Goal: Transaction & Acquisition: Book appointment/travel/reservation

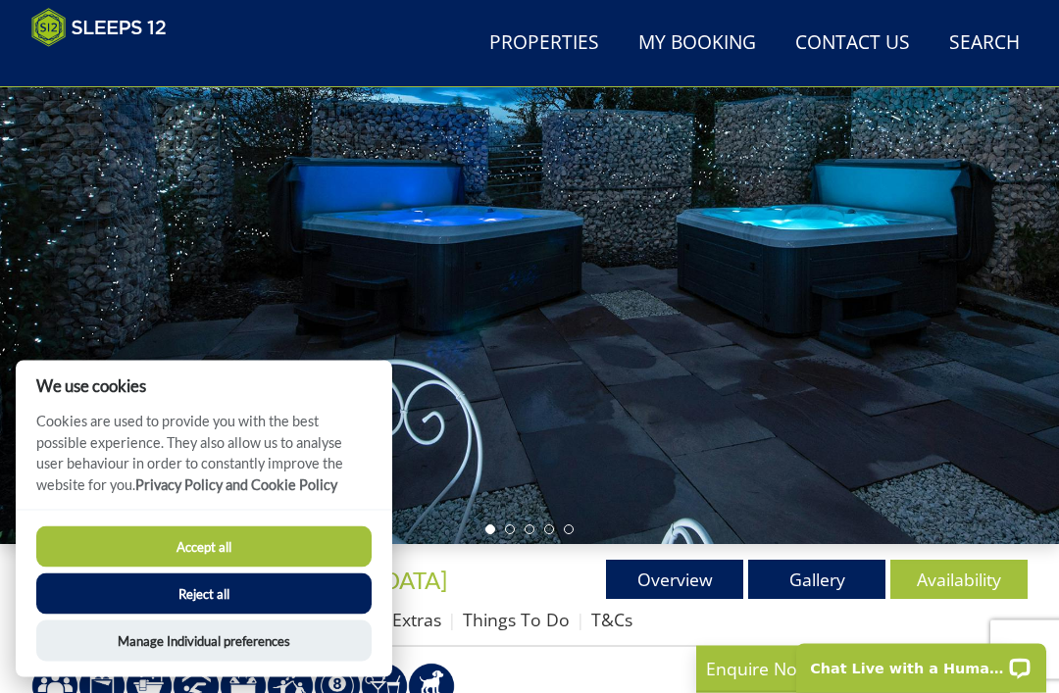
scroll to position [203, 0]
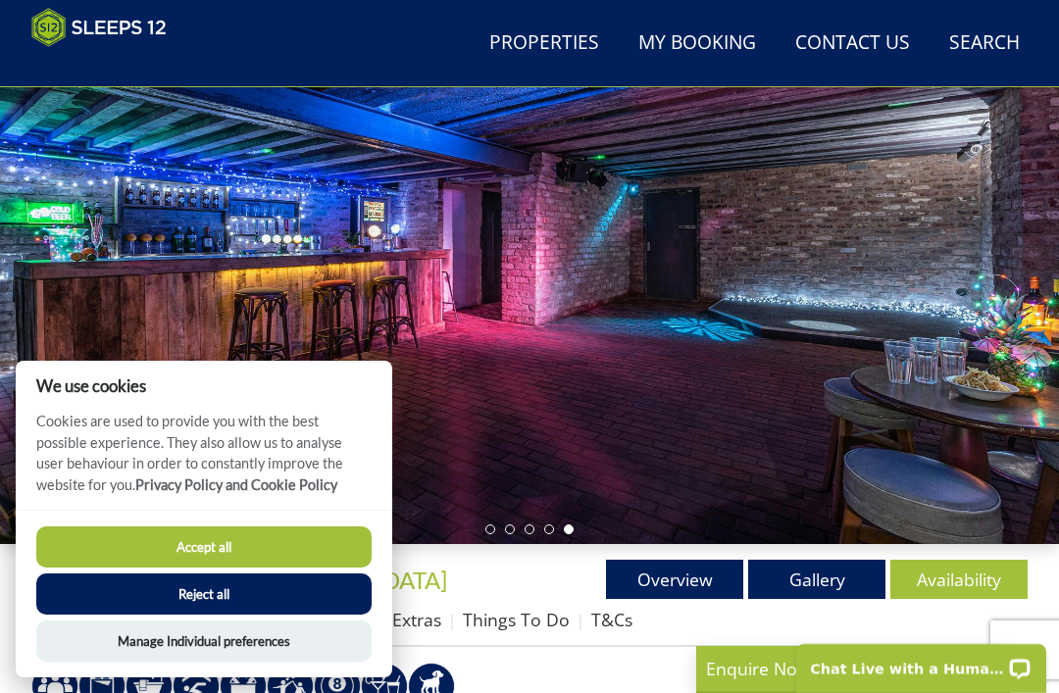
click at [333, 568] on button "Accept all" at bounding box center [203, 546] width 335 height 41
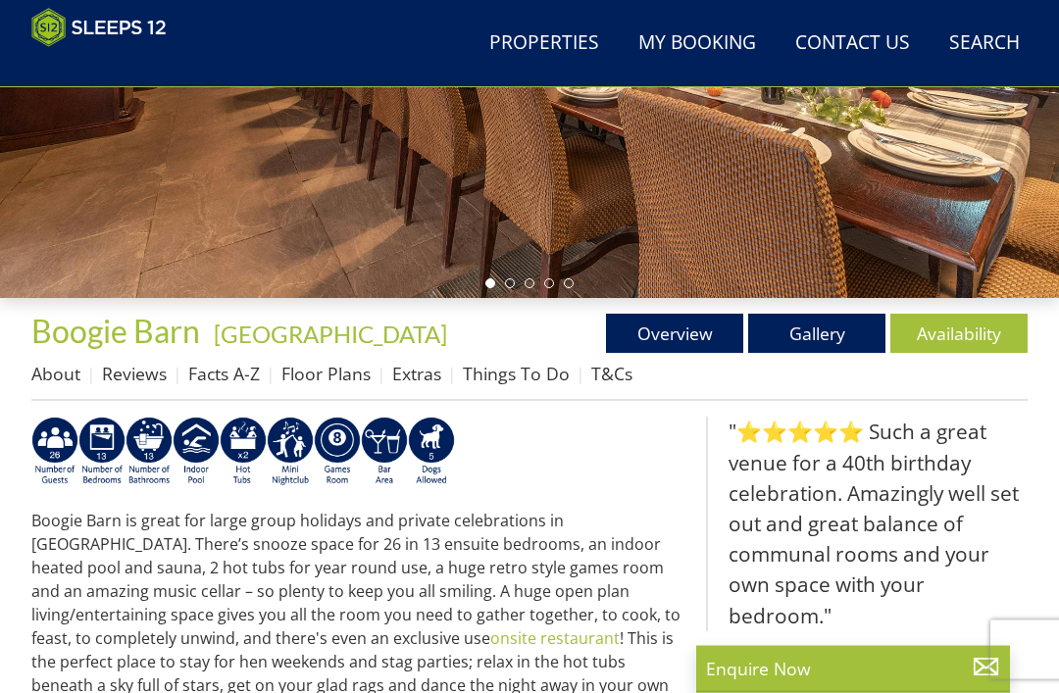
scroll to position [451, 0]
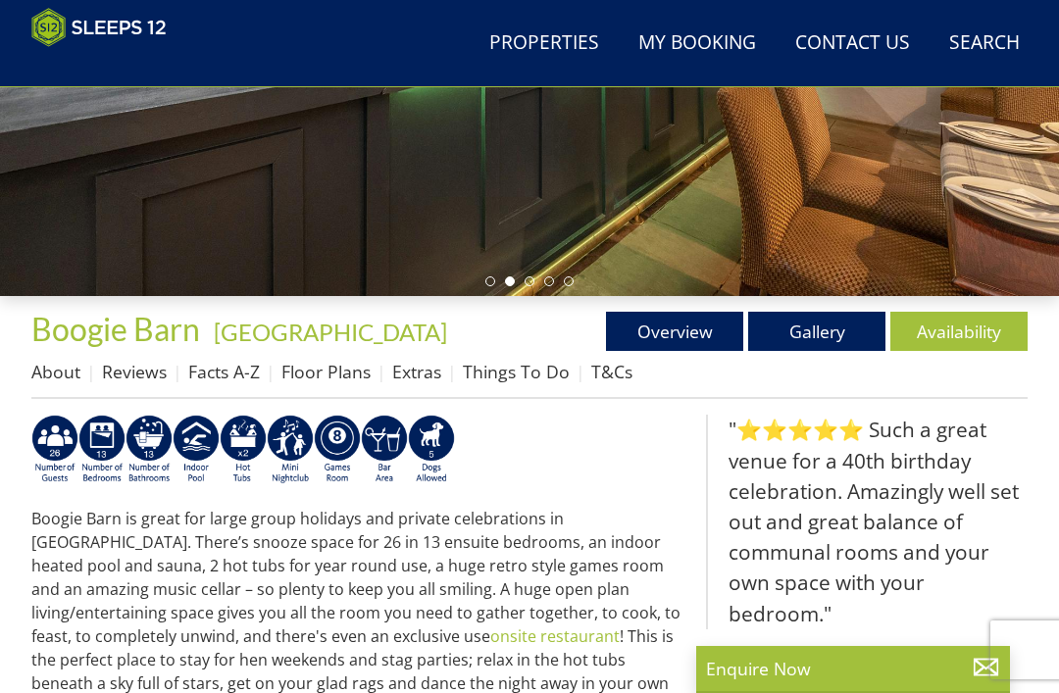
click at [536, 180] on div at bounding box center [529, -1] width 1059 height 593
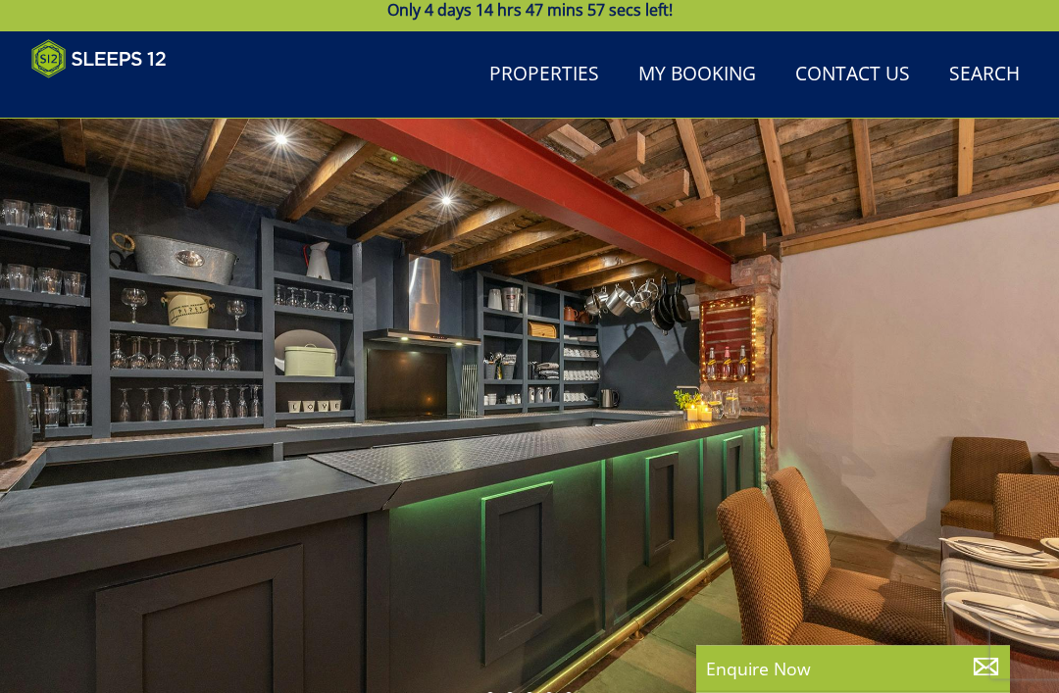
scroll to position [35, 0]
click at [569, 533] on div at bounding box center [529, 415] width 1059 height 593
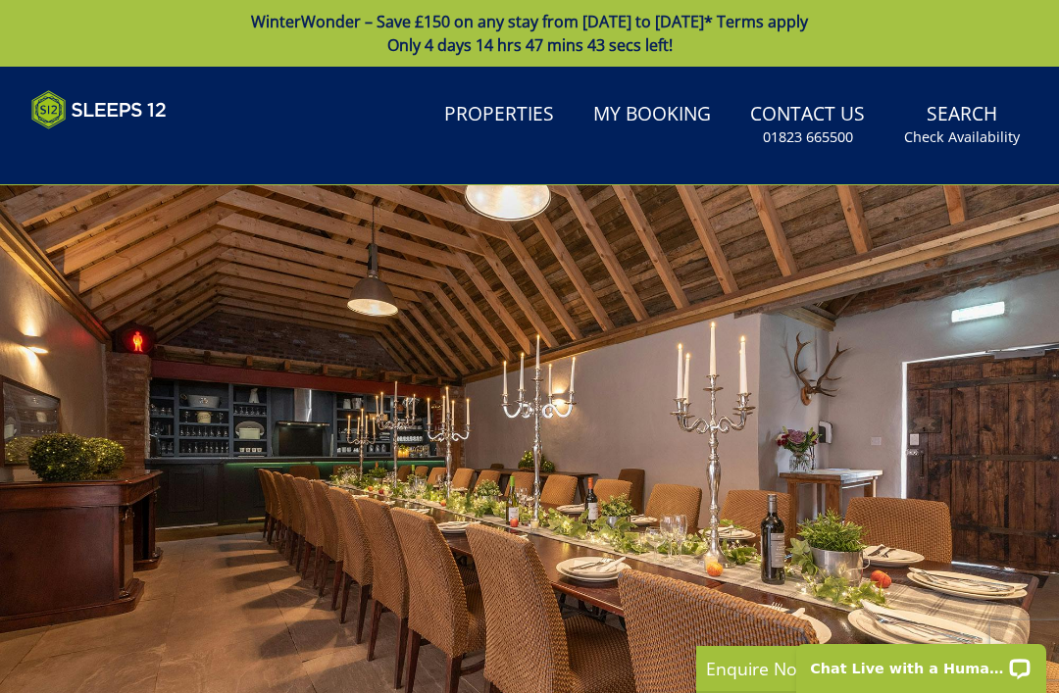
click at [503, 109] on link "Properties" at bounding box center [498, 115] width 125 height 44
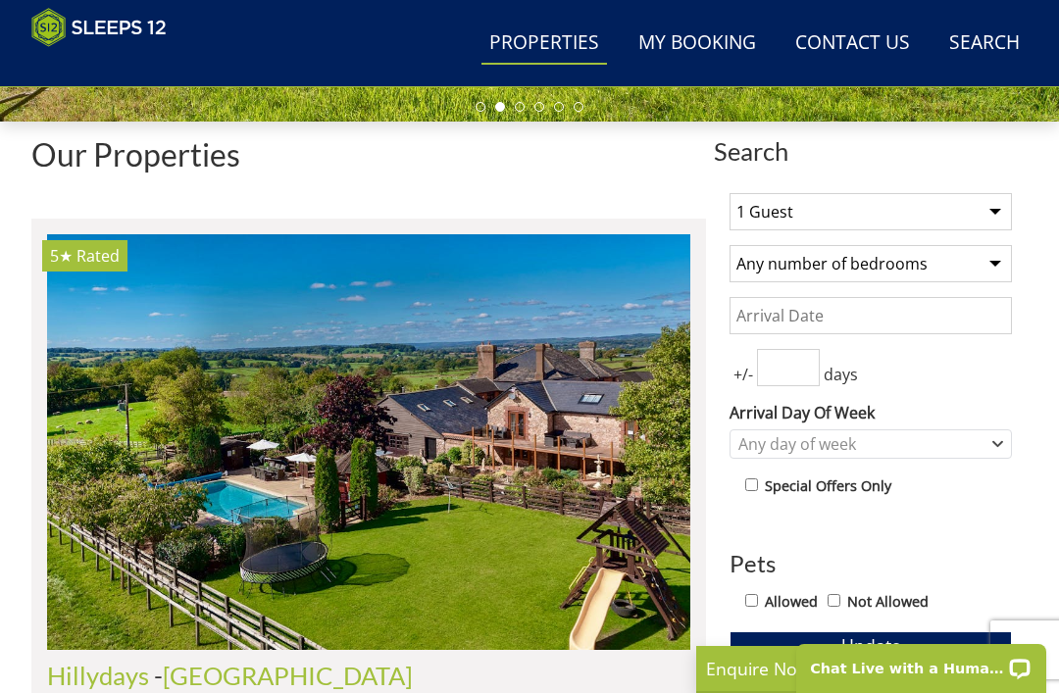
scroll to position [627, 0]
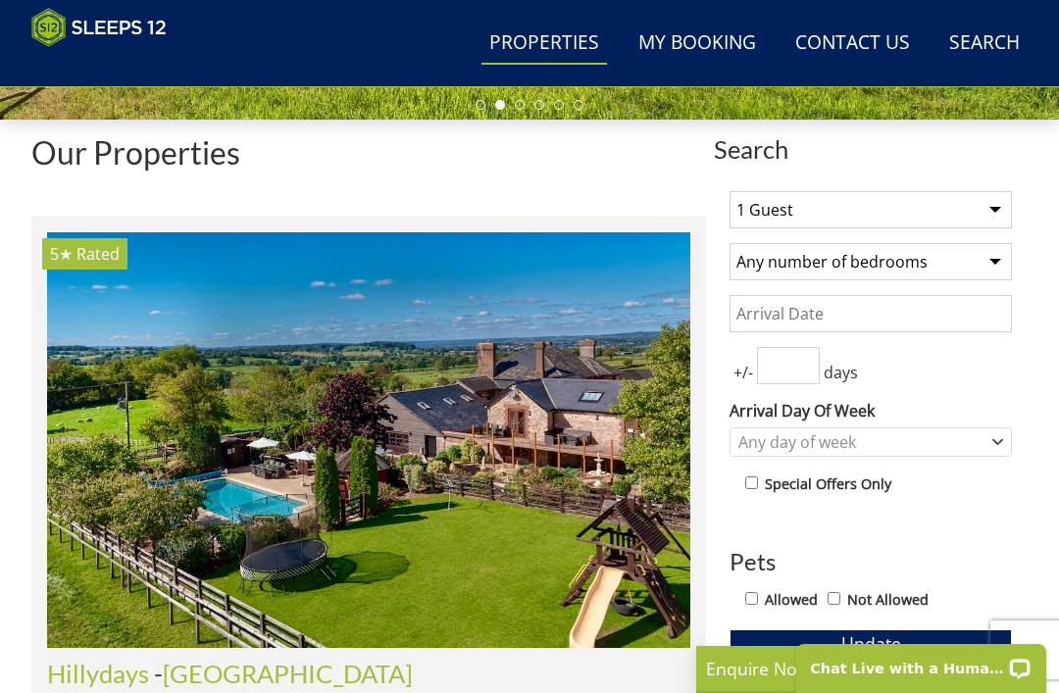
click at [994, 210] on select "1 Guest 2 Guests 3 Guests 4 Guests 5 Guests 6 Guests 7 Guests 8 Guests 9 Guests…" at bounding box center [870, 209] width 282 height 37
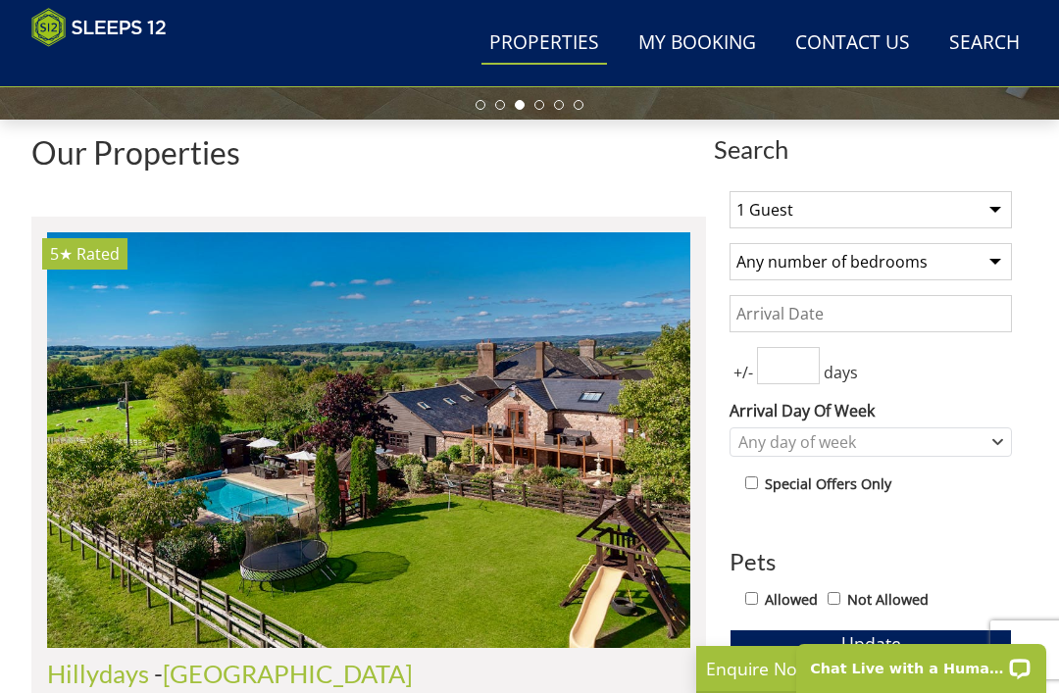
select select "24"
click at [995, 262] on select "Any number of bedrooms 1 Bedroom 2 Bedrooms 3 Bedrooms 4 Bedrooms 5 Bedrooms 6 …" at bounding box center [870, 261] width 282 height 37
select select "12"
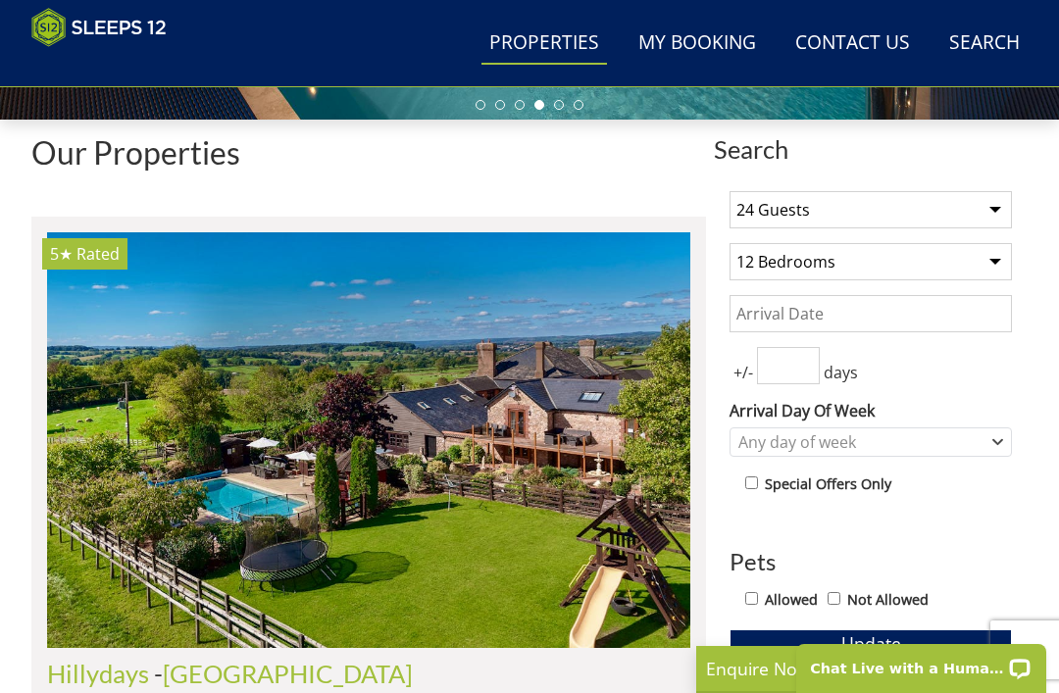
click at [824, 312] on input "Date" at bounding box center [870, 313] width 282 height 37
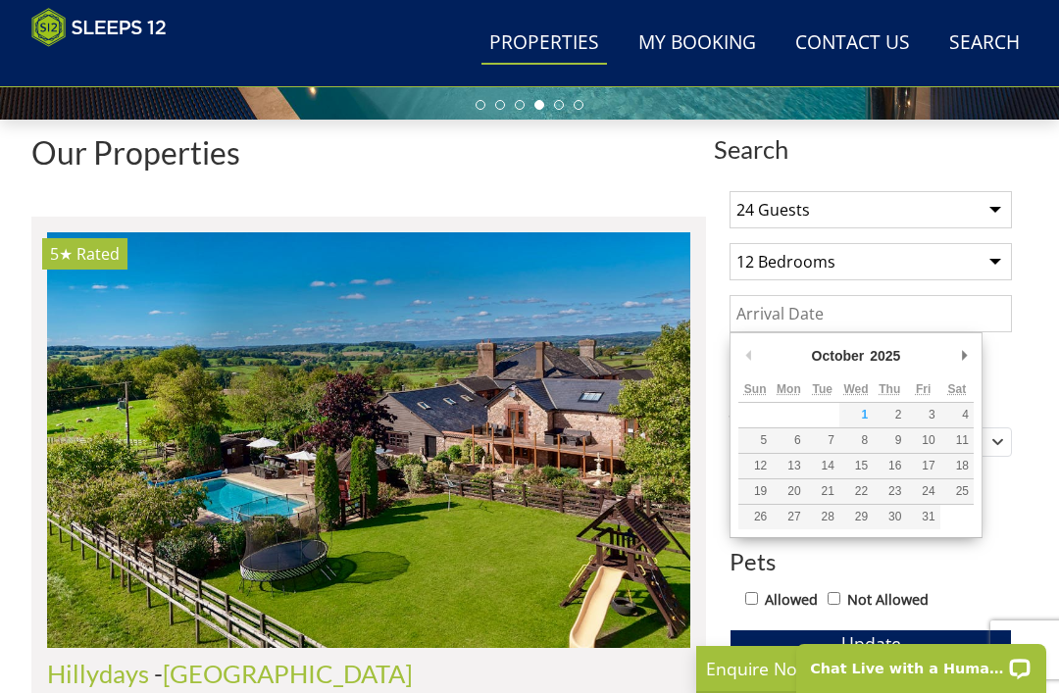
scroll to position [626, 0]
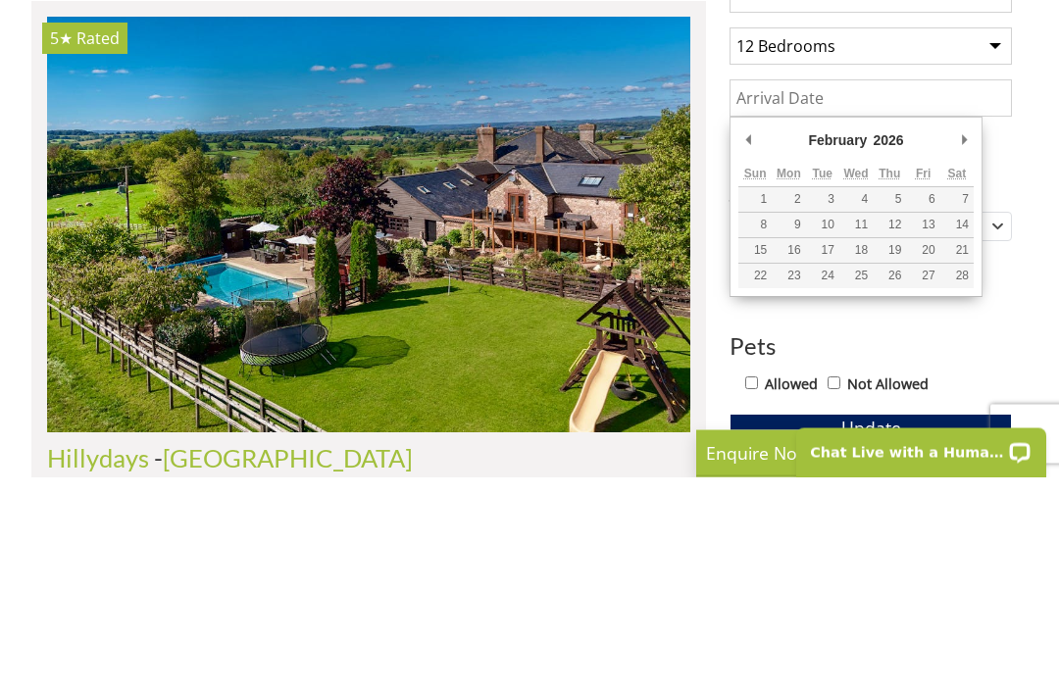
type input "[DATE]"
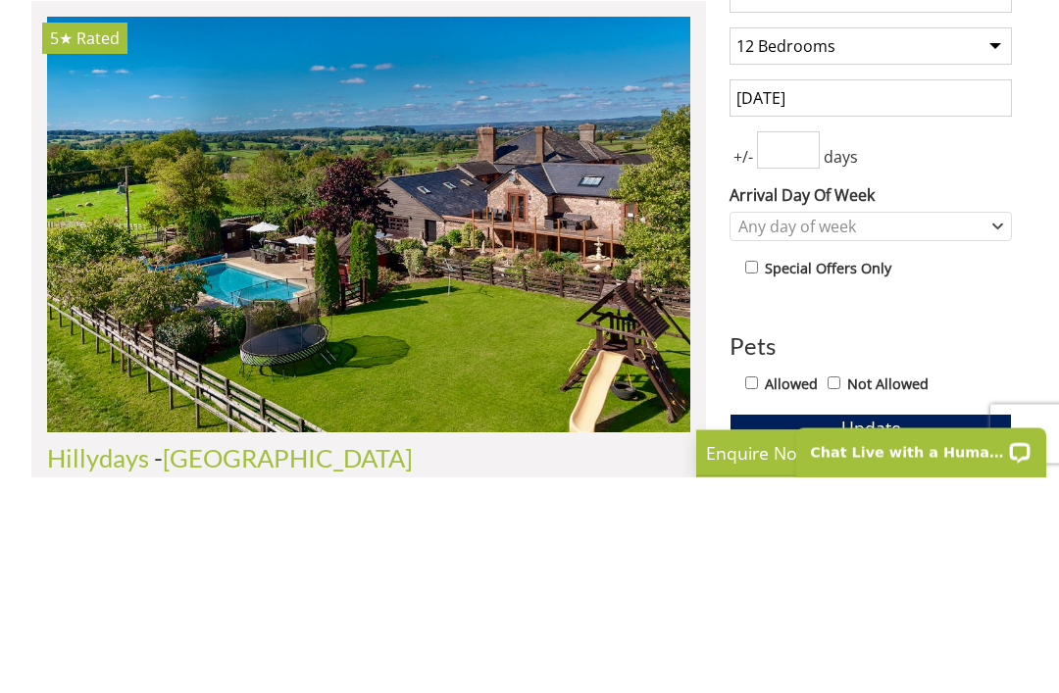
scroll to position [843, 0]
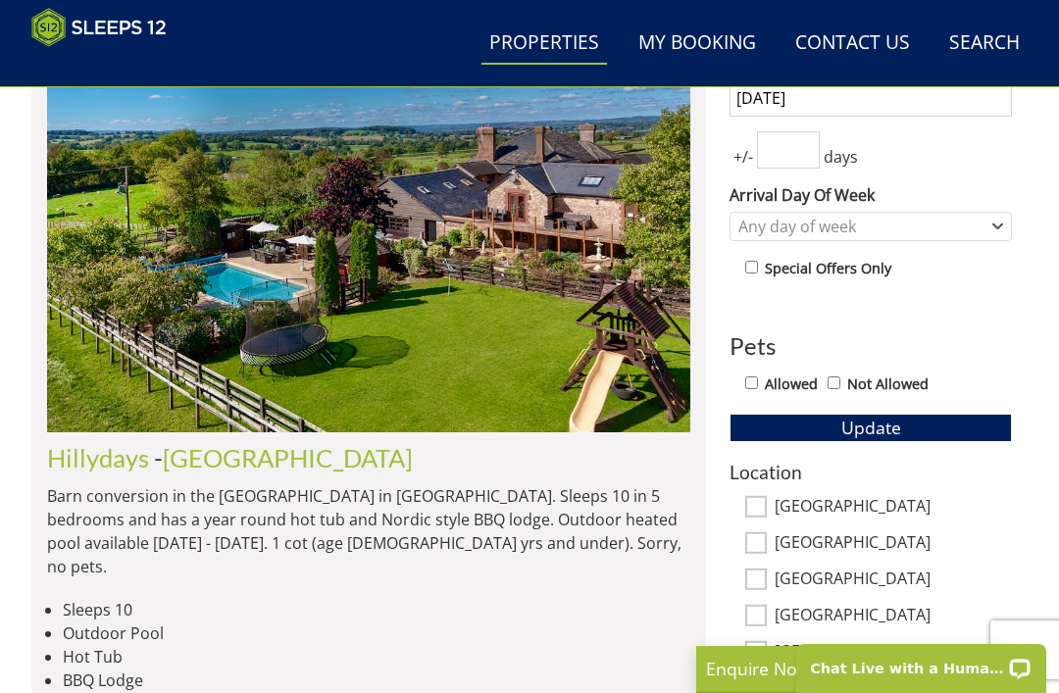
click at [798, 150] on input "number" at bounding box center [788, 149] width 63 height 37
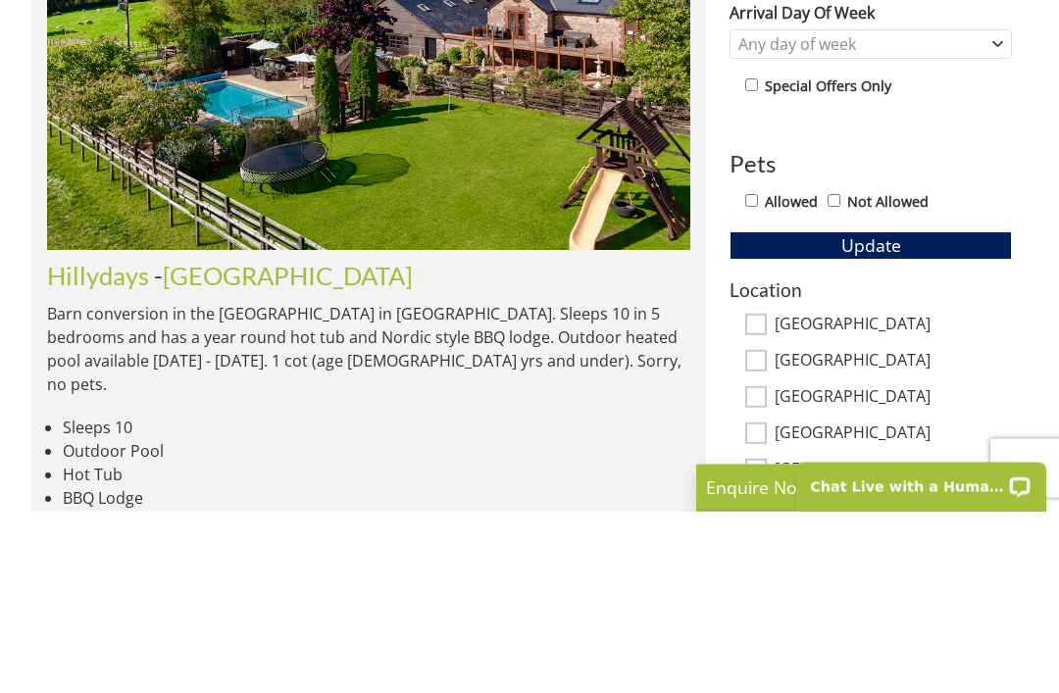
type input "3"
click at [990, 414] on button "Update" at bounding box center [870, 427] width 282 height 27
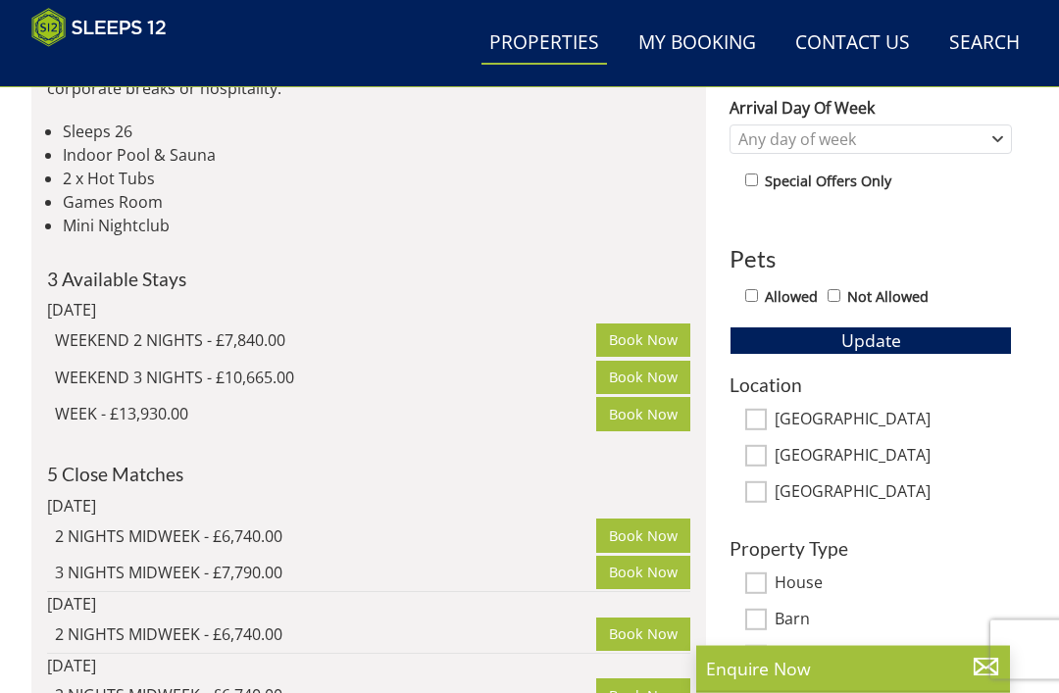
scroll to position [759, 0]
